Goal: Information Seeking & Learning: Check status

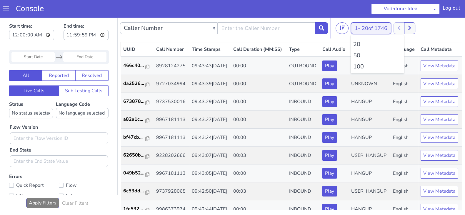
click at [361, 27] on button "1 - 20 of 1746" at bounding box center [371, 28] width 40 height 12
click at [356, 65] on li "100" at bounding box center [377, 66] width 48 height 9
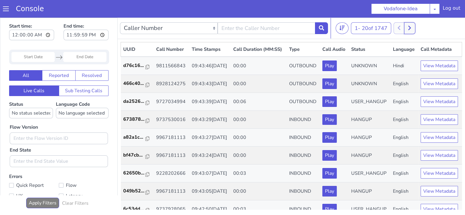
click at [408, 27] on button at bounding box center [409, 28] width 11 height 12
click at [364, 26] on span "20 of 1747" at bounding box center [374, 28] width 26 height 7
click at [362, 67] on li "100" at bounding box center [377, 66] width 48 height 9
click at [410, 29] on icon at bounding box center [409, 28] width 3 height 4
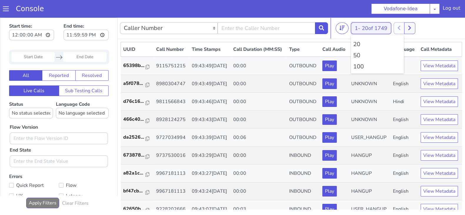
click at [361, 27] on button "1 - 20 of 1749" at bounding box center [371, 28] width 40 height 12
click at [356, 66] on li "100" at bounding box center [377, 66] width 48 height 9
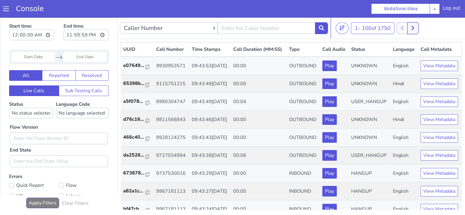
click at [417, 30] on button at bounding box center [412, 28] width 11 height 12
click at [410, 29] on icon at bounding box center [408, 28] width 3 height 4
click at [413, 28] on icon at bounding box center [412, 27] width 3 height 5
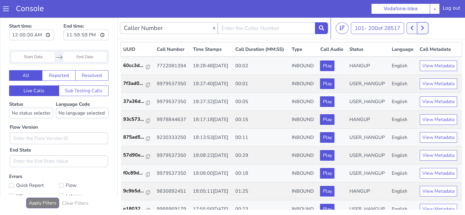
click at [428, 26] on button at bounding box center [422, 28] width 11 height 12
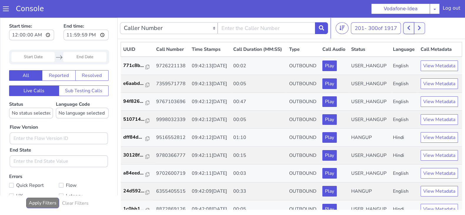
click at [409, 26] on icon at bounding box center [408, 27] width 3 height 5
click at [417, 28] on button at bounding box center [418, 28] width 11 height 12
click at [423, 28] on button at bounding box center [418, 28] width 11 height 12
